Goal: Task Accomplishment & Management: Check status

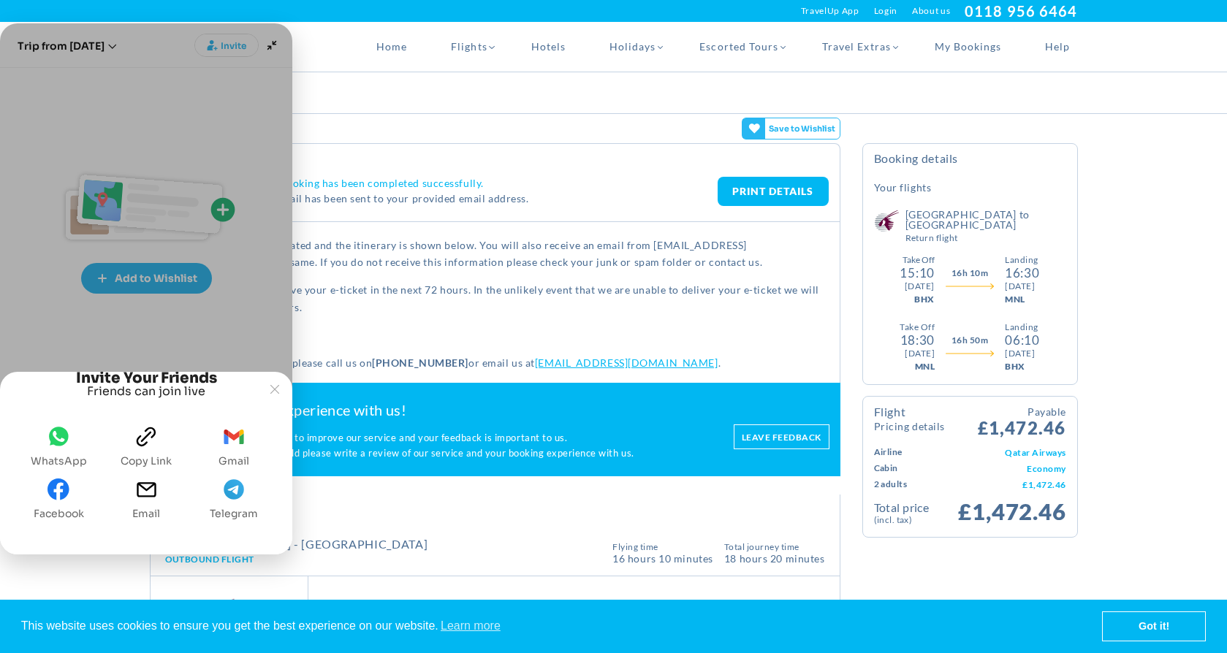
click at [146, 503] on span "email" at bounding box center [146, 493] width 22 height 29
click at [157, 508] on span "Email" at bounding box center [146, 514] width 28 height 12
click at [159, 455] on span "Copy link" at bounding box center [146, 461] width 51 height 12
click at [403, 74] on div "Booking Summary" at bounding box center [614, 92] width 950 height 41
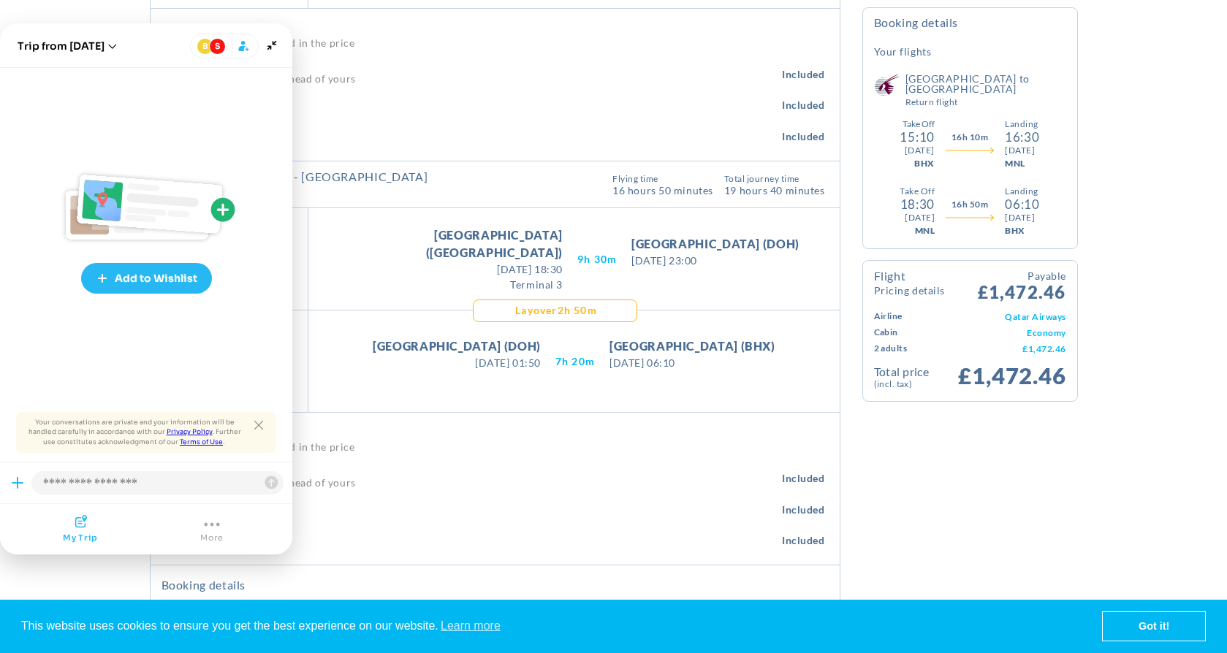
scroll to position [770, 0]
click at [280, 34] on joyned-hero-header "Joyned Window" at bounding box center [146, 45] width 292 height 45
click at [276, 42] on icon "Minimize" at bounding box center [272, 45] width 20 height 20
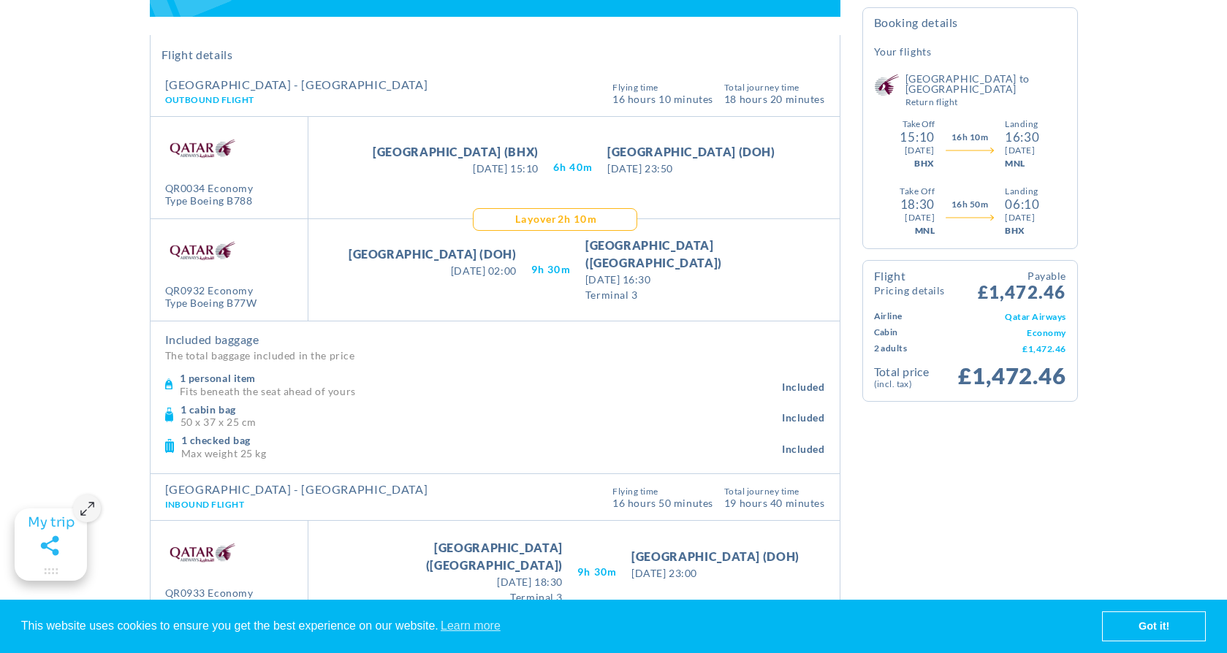
scroll to position [458, 0]
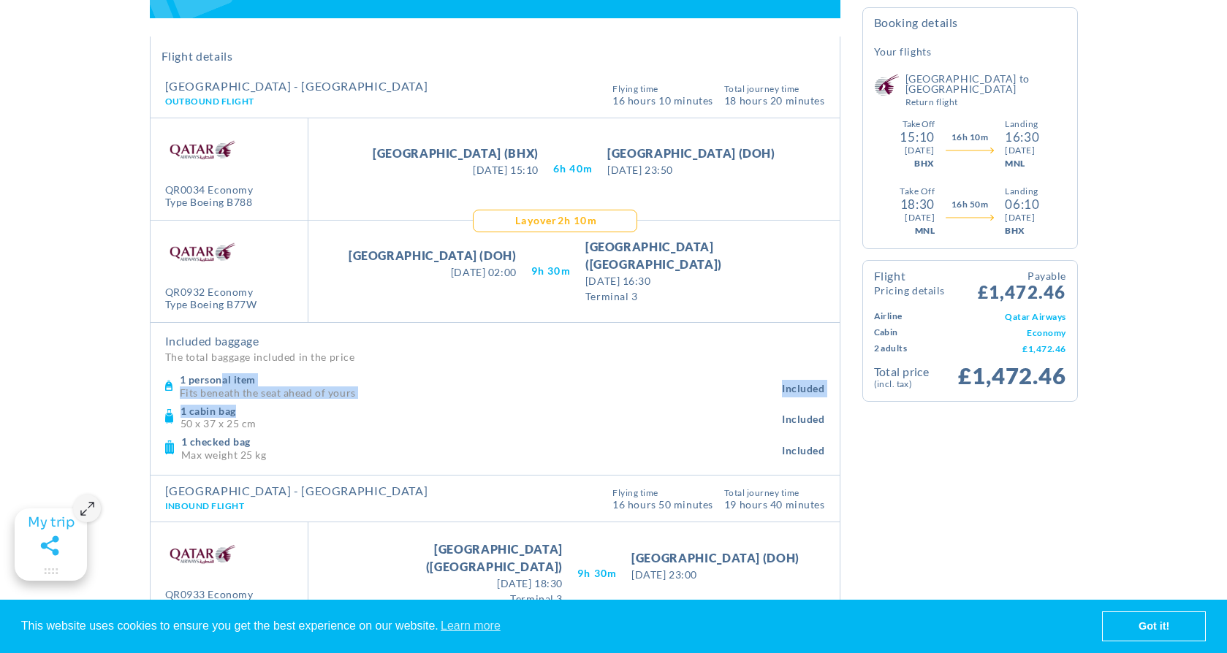
drag, startPoint x: 224, startPoint y: 377, endPoint x: 261, endPoint y: 406, distance: 46.9
click at [262, 406] on div "1 personal item Fits beneath the seat ahead of yours Included" at bounding box center [495, 417] width 660 height 94
click at [261, 406] on h4 "1 cabin bag" at bounding box center [482, 411] width 602 height 13
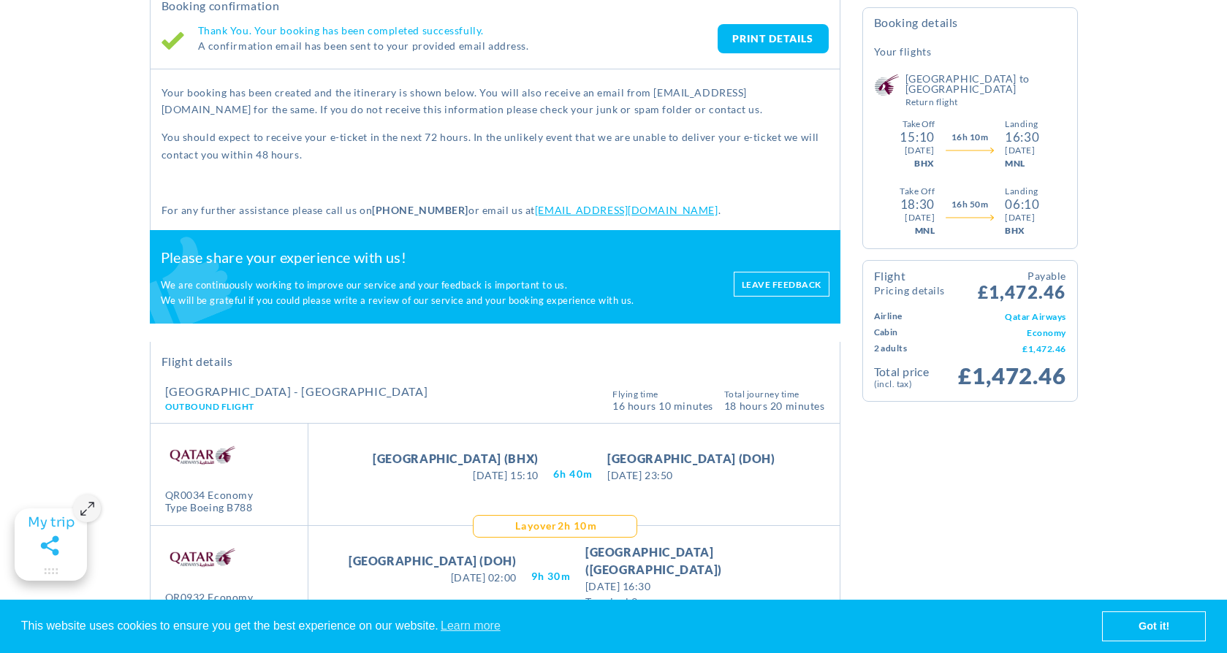
scroll to position [0, 0]
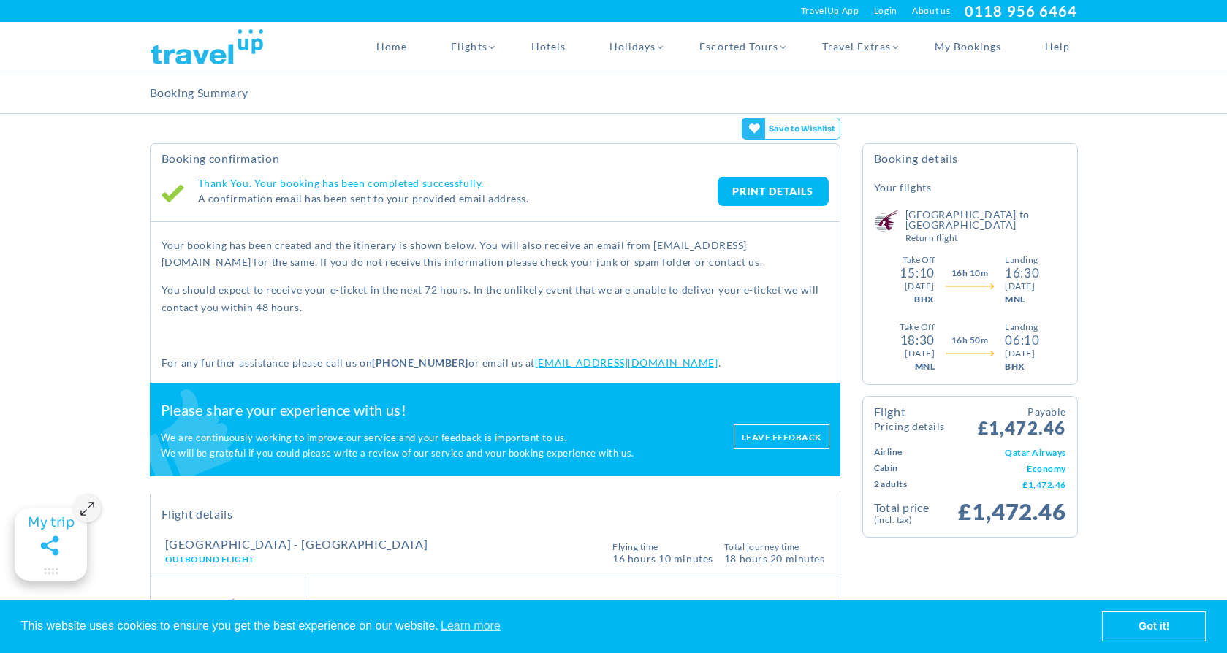
click at [758, 205] on link "PRINT DETAILS" at bounding box center [773, 191] width 111 height 29
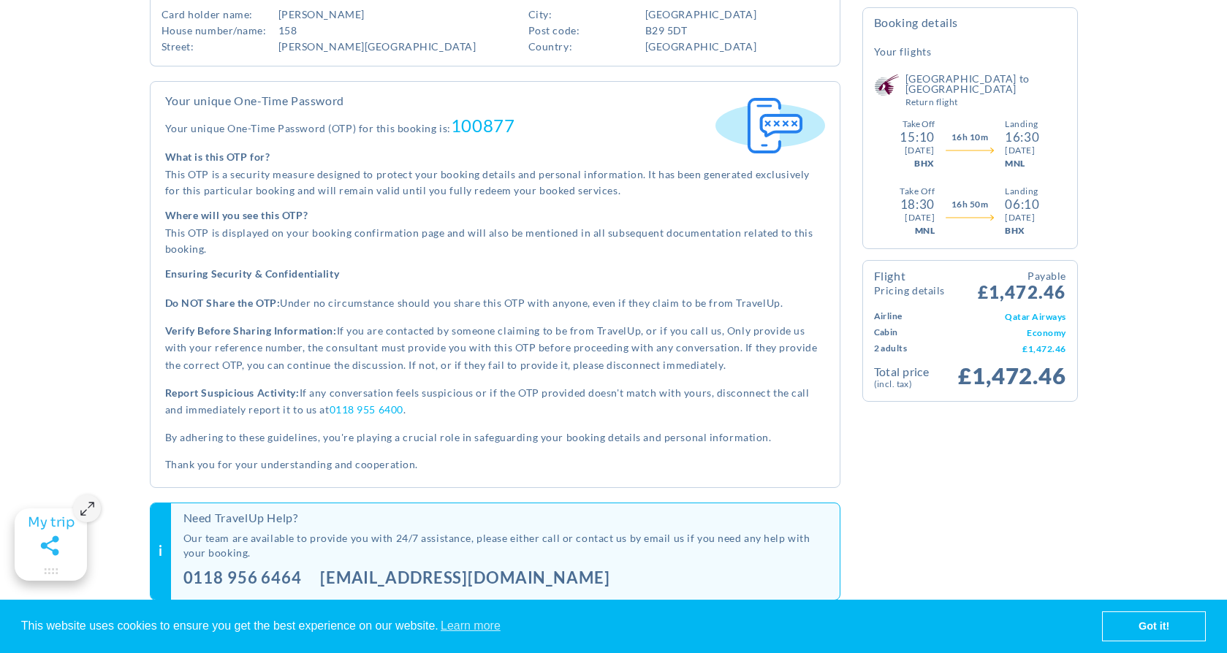
scroll to position [1589, 0]
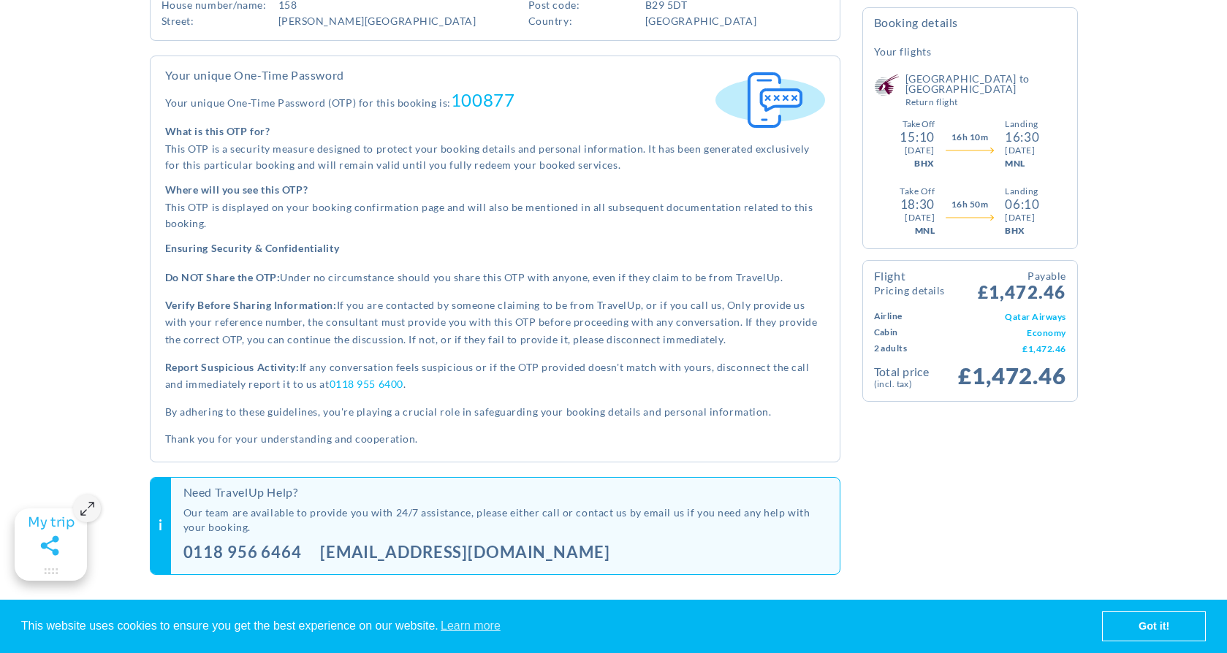
drag, startPoint x: 509, startPoint y: 548, endPoint x: 319, endPoint y: 550, distance: 190.1
click at [320, 550] on div "[EMAIL_ADDRESS][DOMAIN_NAME]" at bounding box center [474, 555] width 308 height 18
copy link "[EMAIL_ADDRESS][DOMAIN_NAME]"
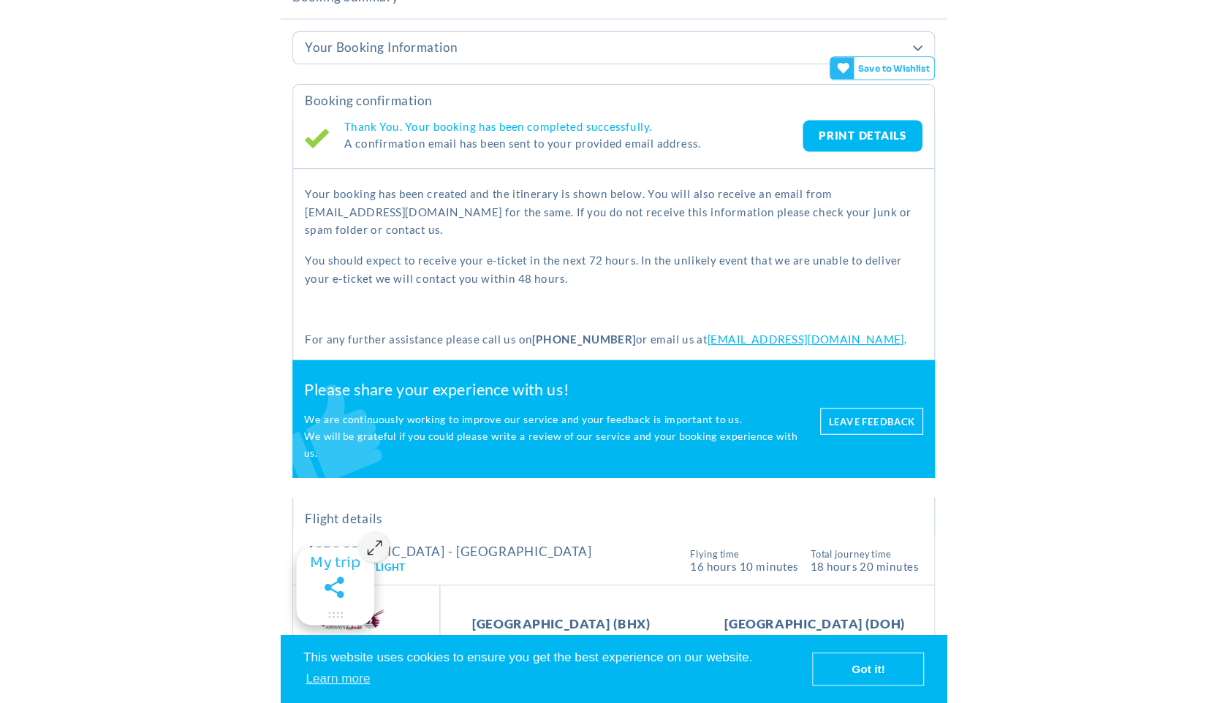
scroll to position [0, 0]
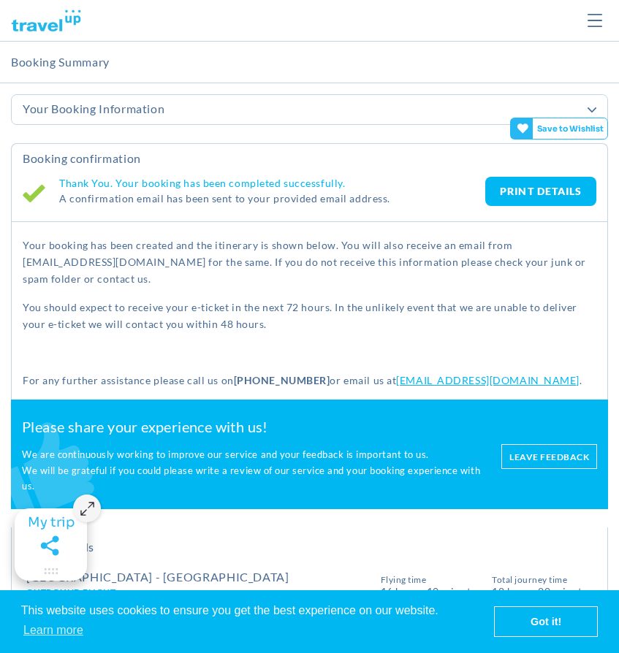
click at [503, 192] on link "PRINT DETAILS" at bounding box center [540, 191] width 111 height 29
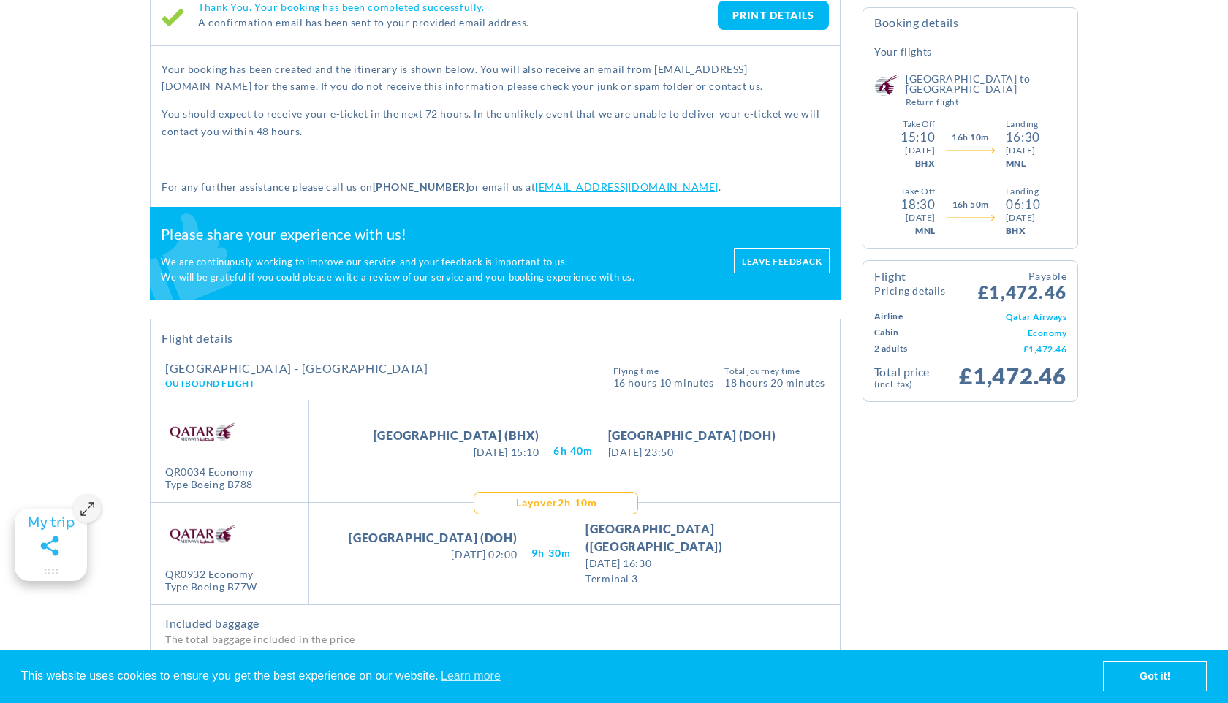
scroll to position [74, 0]
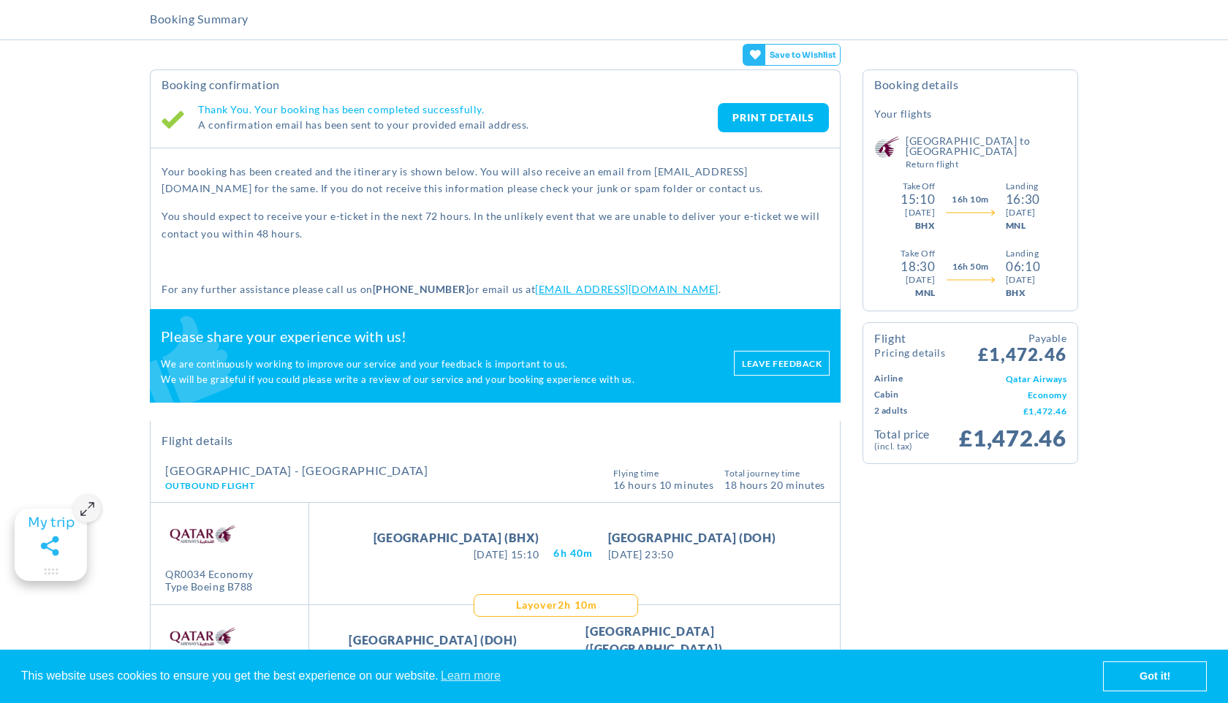
click at [770, 113] on link "PRINT DETAILS" at bounding box center [773, 117] width 111 height 29
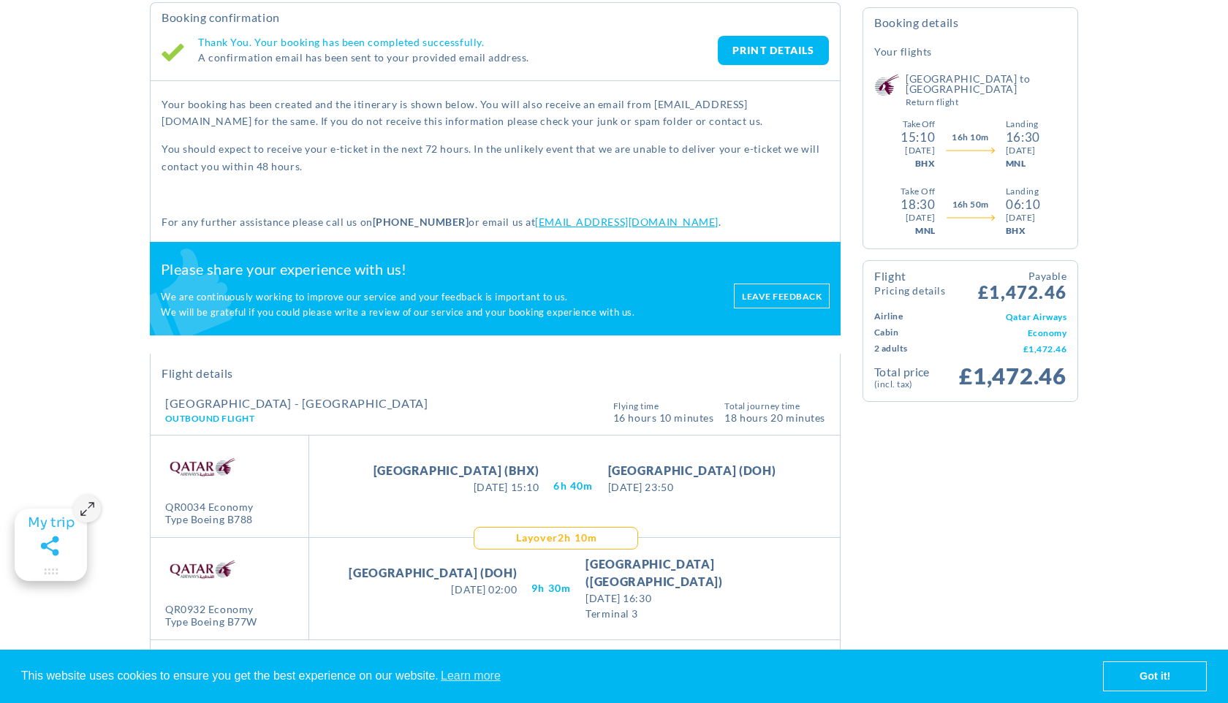
scroll to position [134, 0]
